Goal: Task Accomplishment & Management: Use online tool/utility

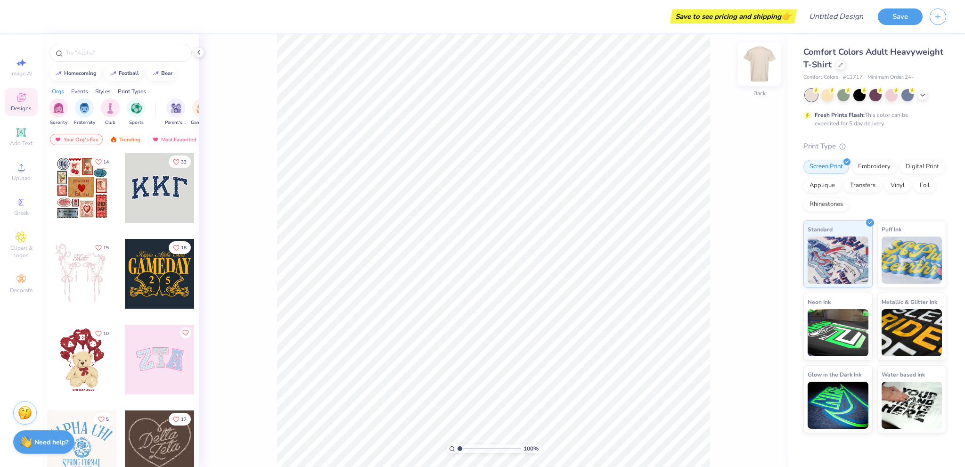
click at [766, 61] on img at bounding box center [760, 64] width 38 height 38
click at [25, 171] on icon at bounding box center [21, 167] width 11 height 11
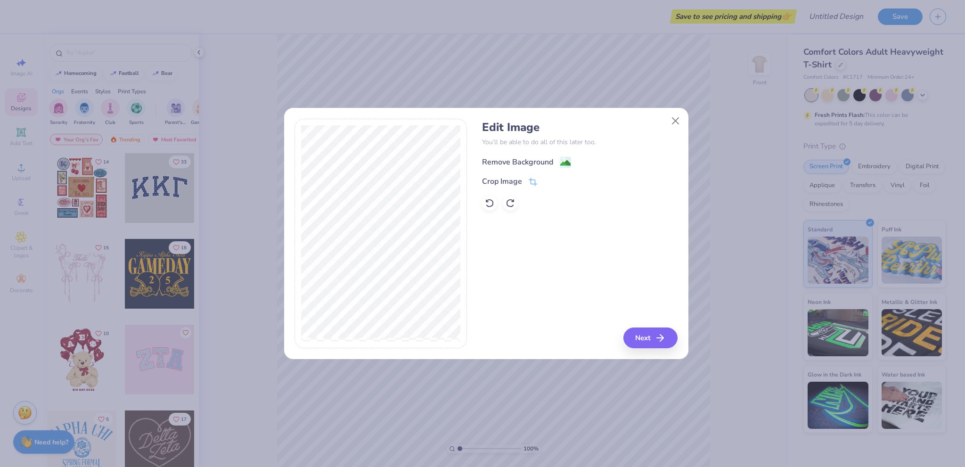
click at [564, 162] on image at bounding box center [565, 163] width 10 height 10
click at [656, 340] on button "Next" at bounding box center [652, 338] width 54 height 21
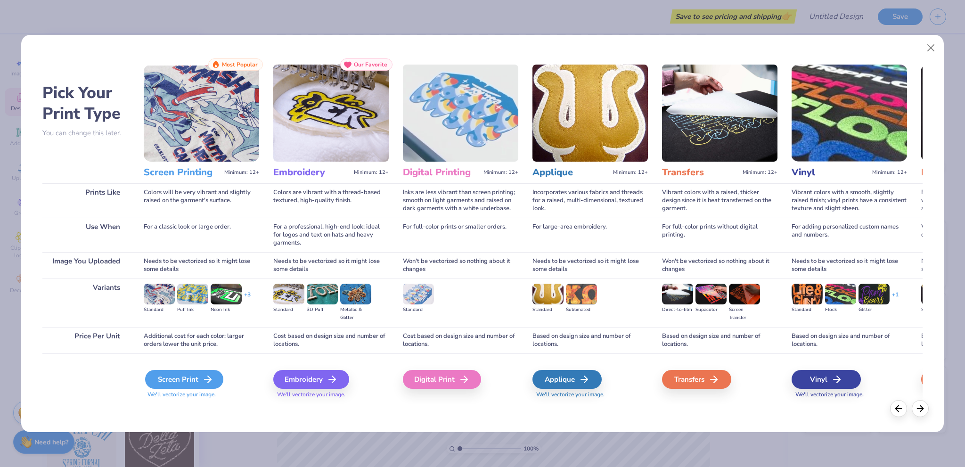
click at [206, 382] on icon at bounding box center [207, 379] width 11 height 11
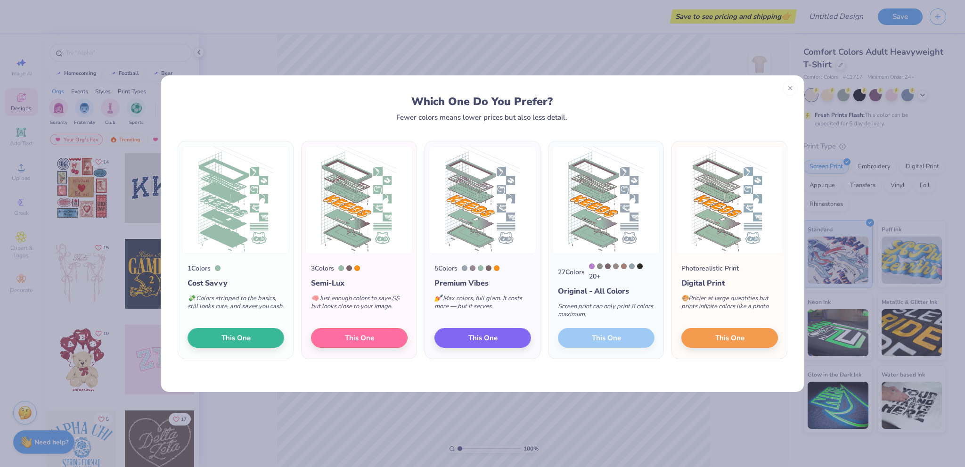
click at [472, 327] on div "5 Colors Premium Vibes 💅 Max colors, full glam. It costs more — but it serves. …" at bounding box center [482, 306] width 115 height 105
click at [469, 337] on span "This One" at bounding box center [483, 336] width 29 height 11
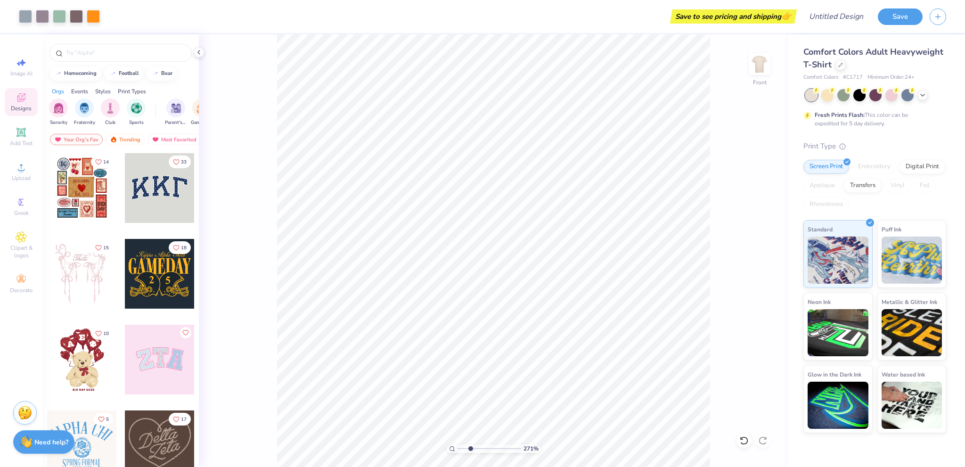
click at [470, 444] on input "range" at bounding box center [490, 448] width 64 height 8
drag, startPoint x: 475, startPoint y: 452, endPoint x: 463, endPoint y: 451, distance: 12.3
type input "1.51"
click at [463, 451] on input "range" at bounding box center [490, 448] width 64 height 8
type input "11.47"
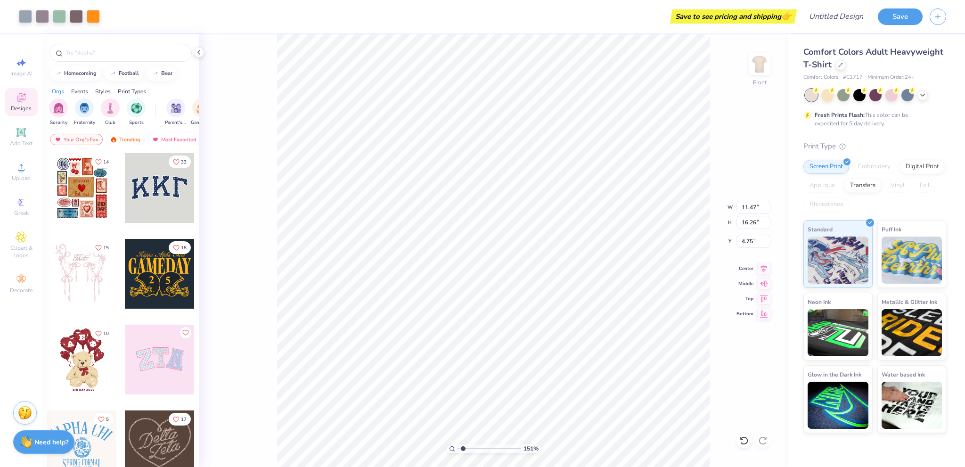
type input "16.26"
type input "4.59"
drag, startPoint x: 468, startPoint y: 448, endPoint x: 453, endPoint y: 444, distance: 15.1
type input "1"
click at [458, 449] on input "range" at bounding box center [490, 448] width 64 height 8
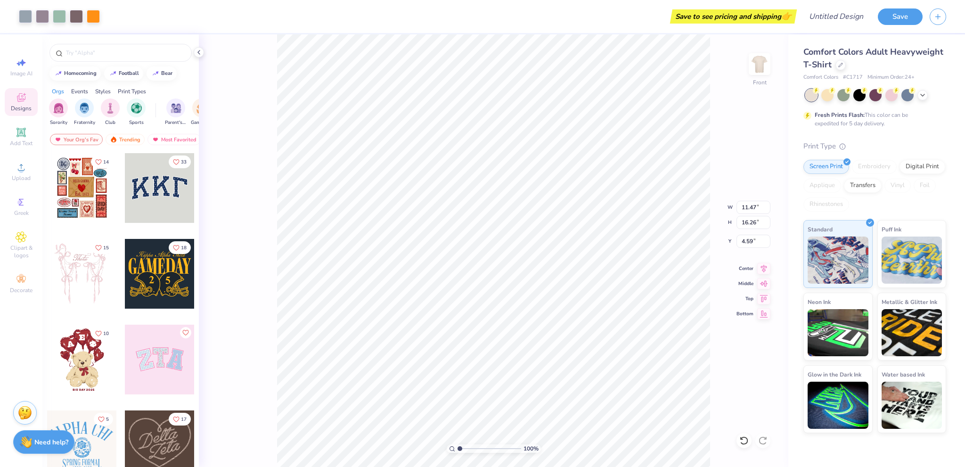
type input "3.00"
click at [468, 450] on input "range" at bounding box center [490, 448] width 64 height 8
drag, startPoint x: 470, startPoint y: 450, endPoint x: 494, endPoint y: 444, distance: 23.8
click at [494, 444] on input "range" at bounding box center [490, 448] width 64 height 8
drag, startPoint x: 492, startPoint y: 448, endPoint x: 467, endPoint y: 444, distance: 25.3
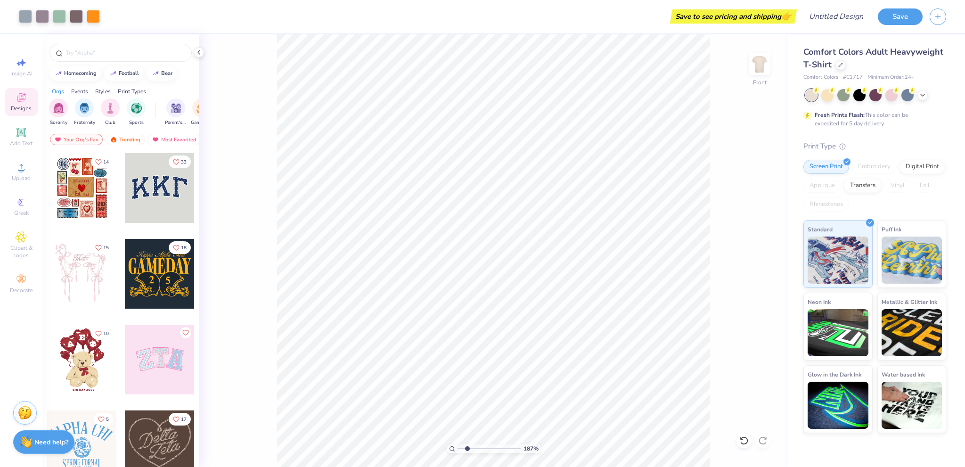
click at [467, 444] on input "range" at bounding box center [490, 448] width 64 height 8
click at [18, 169] on icon at bounding box center [21, 167] width 11 height 11
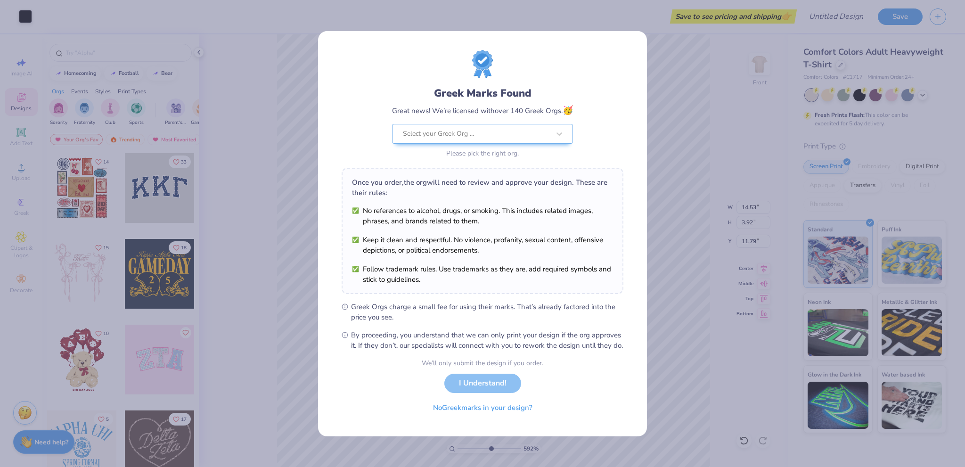
drag, startPoint x: 471, startPoint y: 449, endPoint x: 485, endPoint y: 442, distance: 15.8
click at [490, 452] on input "range" at bounding box center [490, 448] width 64 height 8
click at [499, 414] on button "No Greek marks in your design?" at bounding box center [482, 405] width 115 height 19
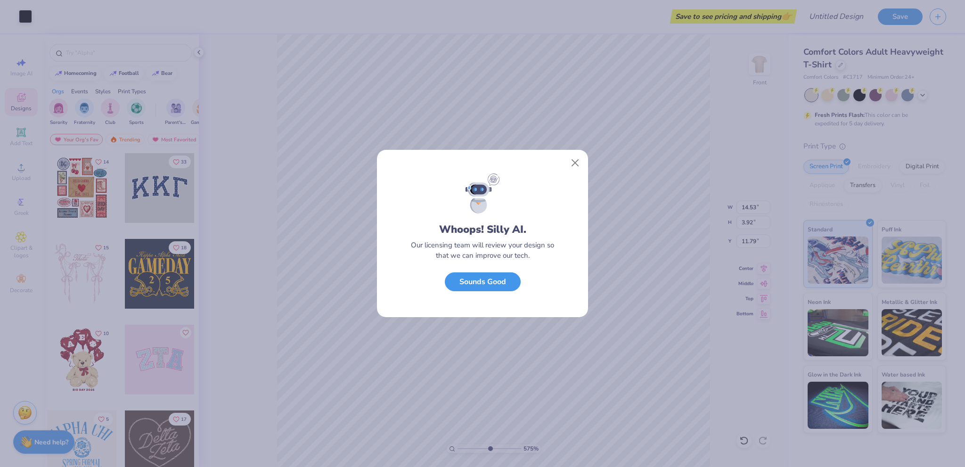
click at [485, 285] on button "Sounds Good" at bounding box center [483, 281] width 76 height 19
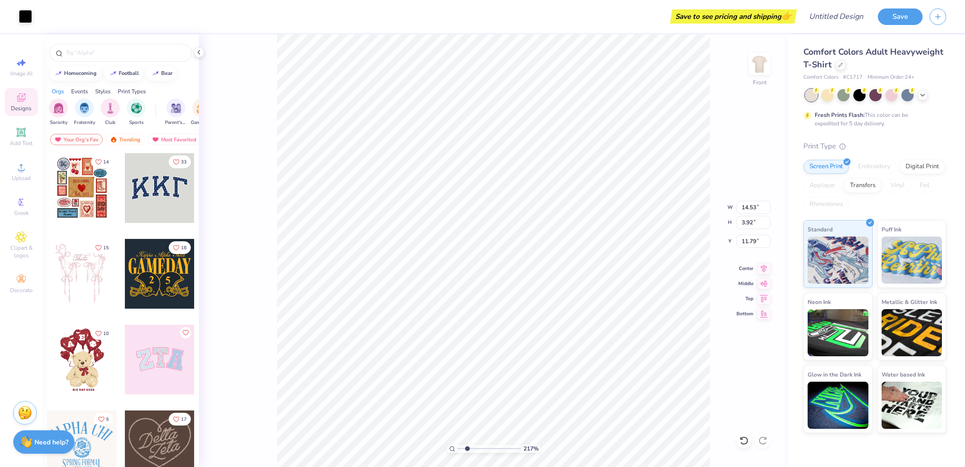
drag, startPoint x: 492, startPoint y: 450, endPoint x: 465, endPoint y: 445, distance: 27.4
click at [467, 450] on input "range" at bounding box center [490, 448] width 64 height 8
drag, startPoint x: 464, startPoint y: 450, endPoint x: 459, endPoint y: 451, distance: 5.2
type input "1"
click at [459, 451] on input "range" at bounding box center [490, 448] width 64 height 8
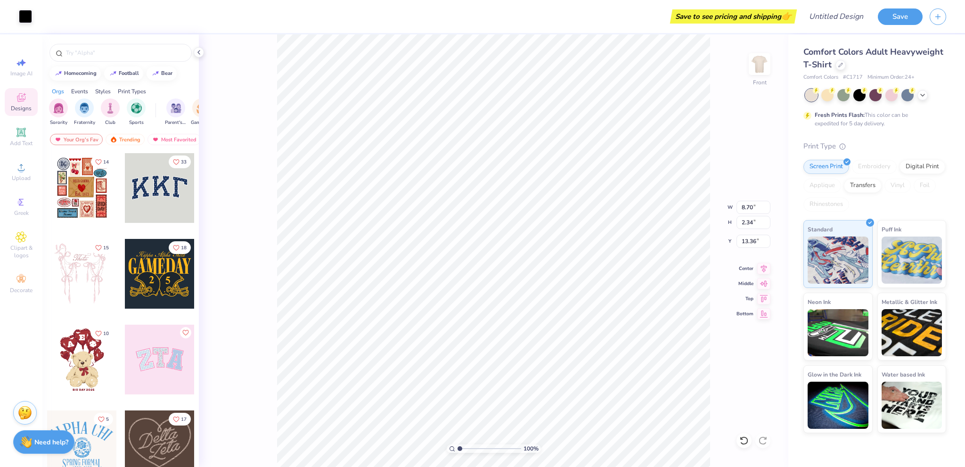
type input "8.70"
type input "2.34"
type input "13.36"
drag, startPoint x: 460, startPoint y: 451, endPoint x: 481, endPoint y: 448, distance: 20.9
type input "4.37"
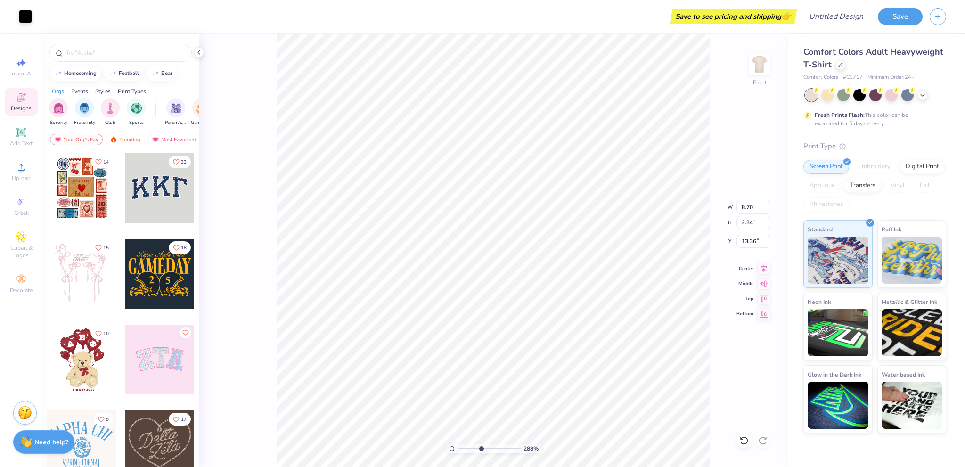
click at [481, 449] on input "range" at bounding box center [490, 448] width 64 height 8
type input "13.07"
drag, startPoint x: 482, startPoint y: 449, endPoint x: 450, endPoint y: 446, distance: 32.2
click at [458, 449] on input "range" at bounding box center [490, 448] width 64 height 8
click at [721, 404] on div "100 % Front W 8.70 8.70 " H 2.34 2.34 " Y 13.07 13.07 " Center Middle Top Bottom" at bounding box center [494, 250] width 590 height 433
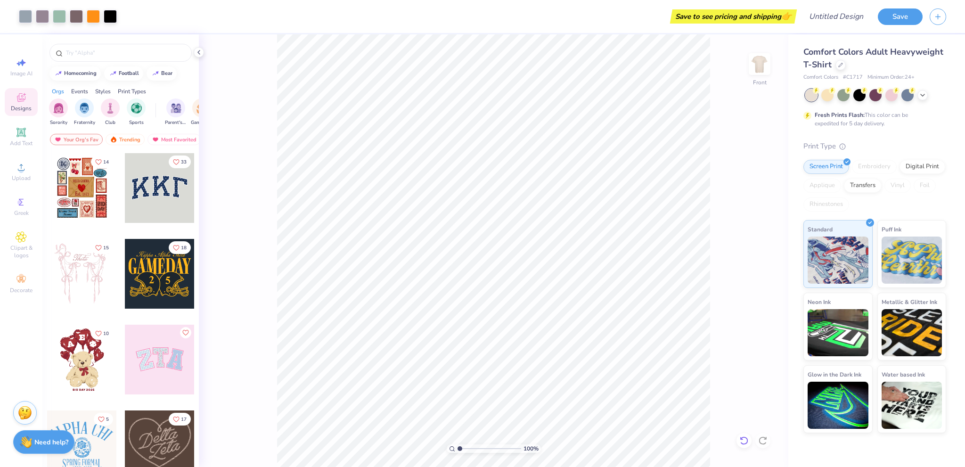
click at [738, 441] on div at bounding box center [744, 440] width 15 height 15
click at [741, 443] on icon at bounding box center [744, 440] width 8 height 8
click at [461, 449] on input "range" at bounding box center [490, 448] width 64 height 8
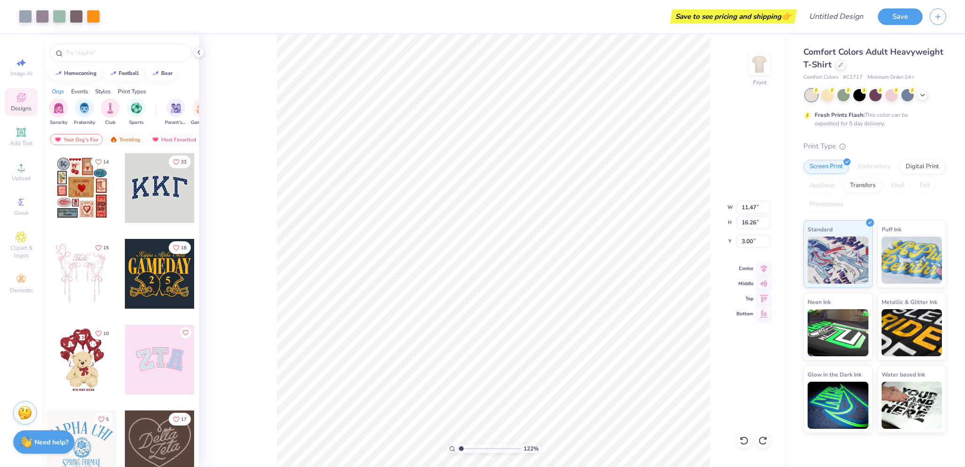
click at [715, 311] on div "122 % Front W 11.47 11.47 " H 16.26 16.26 " Y 3.00 3.00 " Center Middle Top Bot…" at bounding box center [494, 250] width 590 height 433
drag, startPoint x: 461, startPoint y: 448, endPoint x: 456, endPoint y: 444, distance: 6.5
click at [458, 446] on input "range" at bounding box center [490, 448] width 64 height 8
drag, startPoint x: 461, startPoint y: 449, endPoint x: 469, endPoint y: 444, distance: 8.2
click at [469, 445] on input "range" at bounding box center [490, 448] width 64 height 8
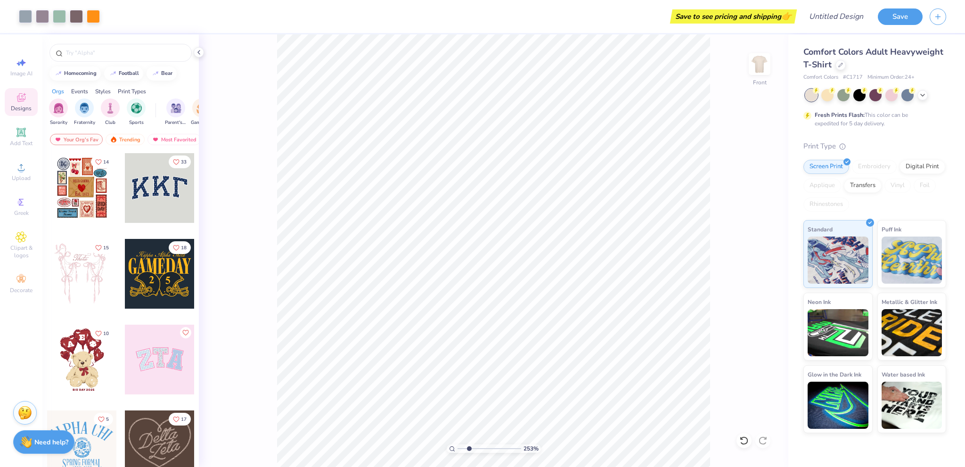
type input "2.47"
